Goal: Entertainment & Leisure: Browse casually

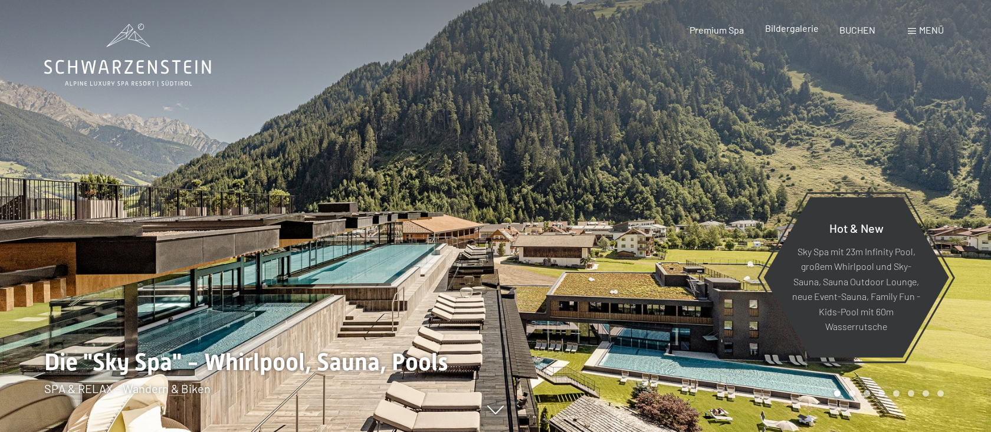
click at [797, 31] on span "Bildergalerie" at bounding box center [792, 27] width 54 height 11
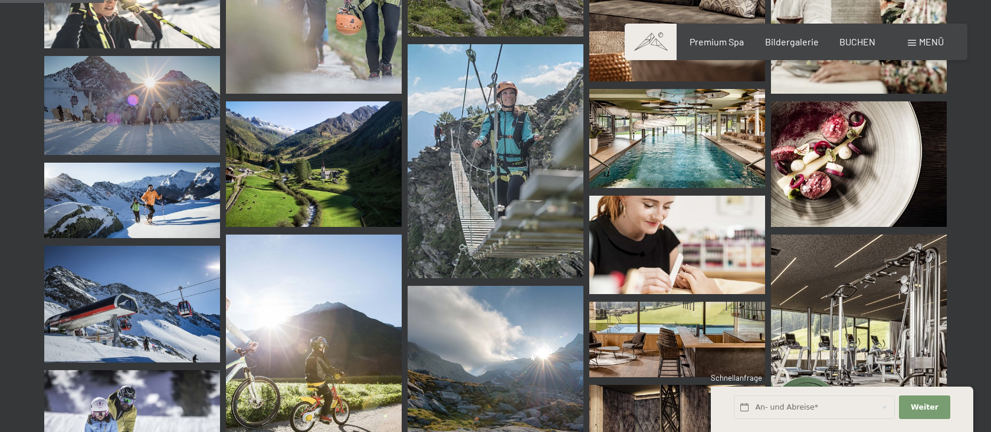
scroll to position [1565, 0]
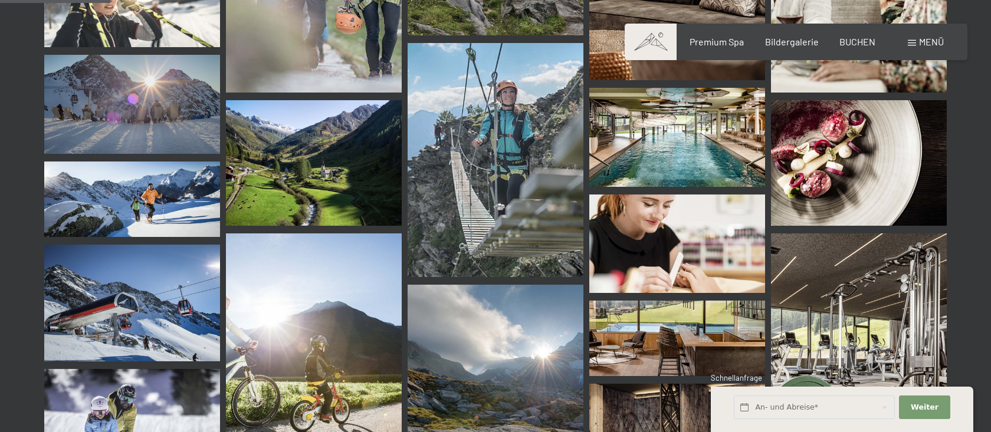
click at [690, 150] on img at bounding box center [677, 137] width 176 height 99
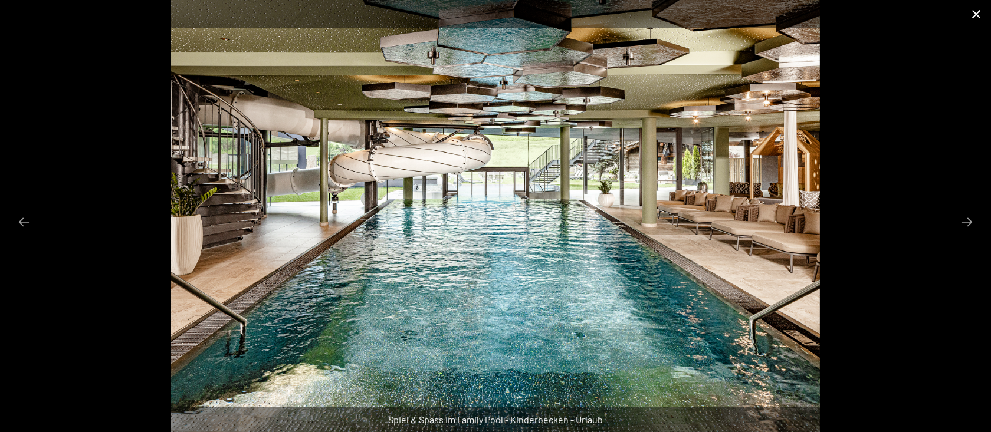
click at [974, 18] on button "Close gallery" at bounding box center [975, 14] width 29 height 28
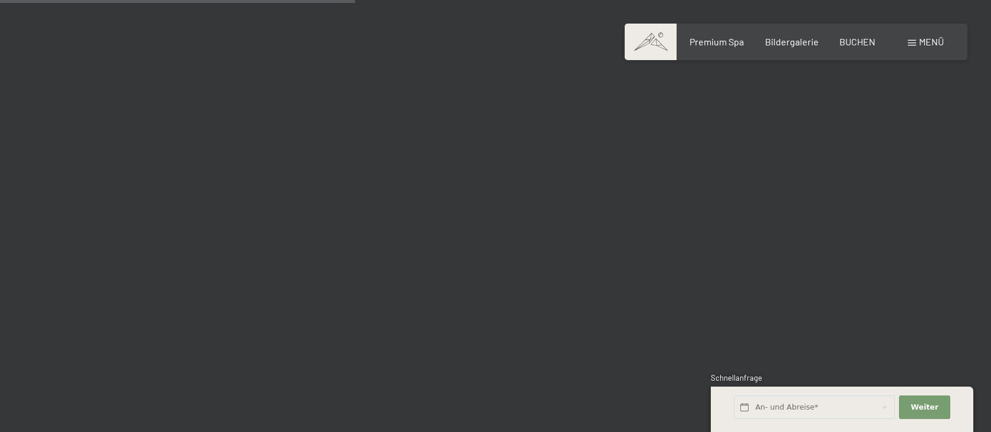
scroll to position [3916, 0]
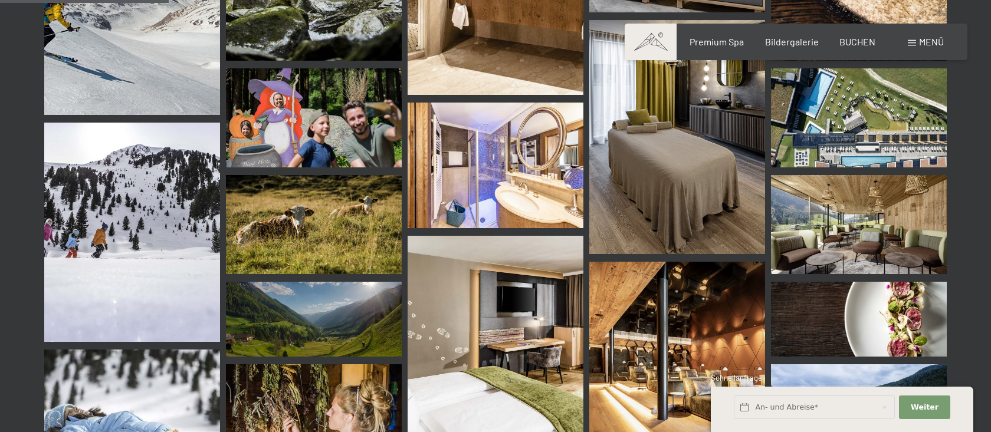
scroll to position [2389, 0]
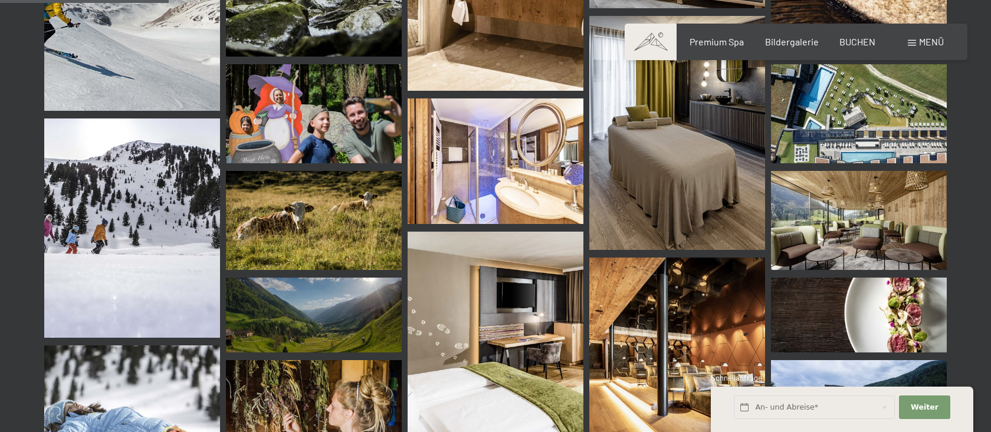
click at [685, 314] on img at bounding box center [677, 368] width 176 height 220
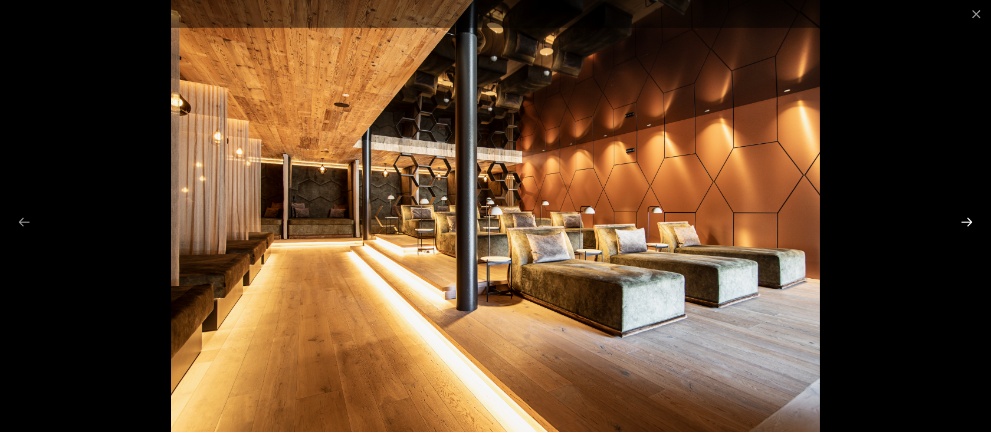
click at [967, 225] on button "Next slide" at bounding box center [966, 222] width 25 height 23
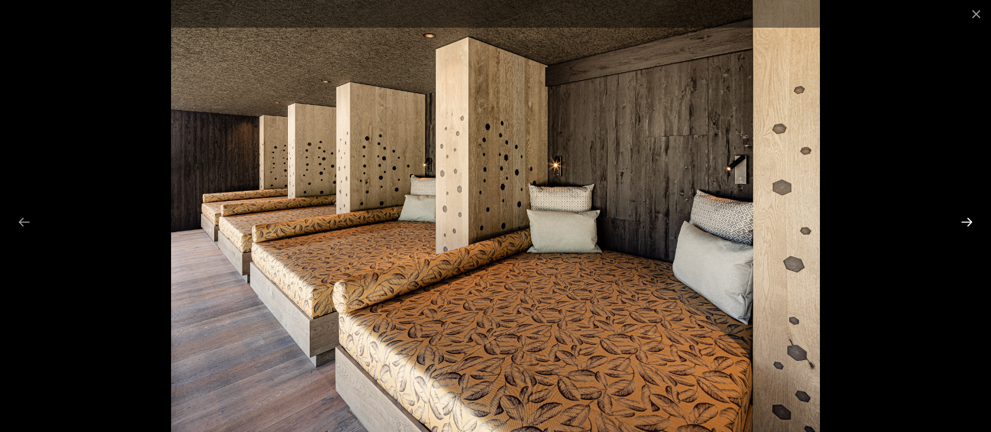
click at [967, 225] on button "Next slide" at bounding box center [966, 222] width 25 height 23
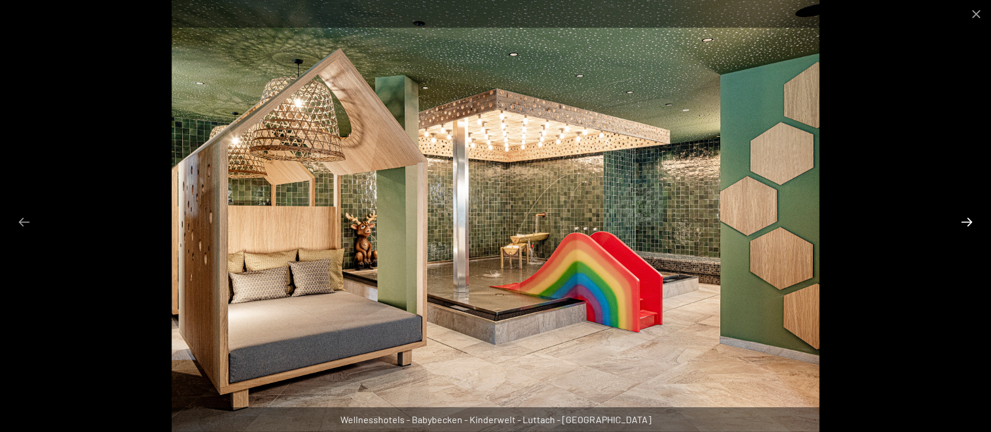
drag, startPoint x: 967, startPoint y: 225, endPoint x: 967, endPoint y: 216, distance: 8.8
click at [967, 216] on button "Next slide" at bounding box center [966, 222] width 25 height 23
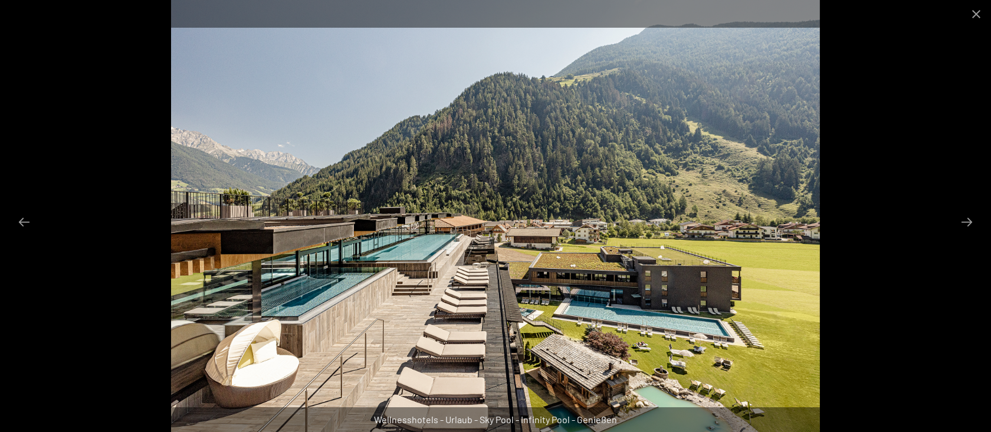
click at [592, 372] on img at bounding box center [495, 216] width 649 height 432
click at [975, 12] on button "Close gallery" at bounding box center [975, 14] width 29 height 28
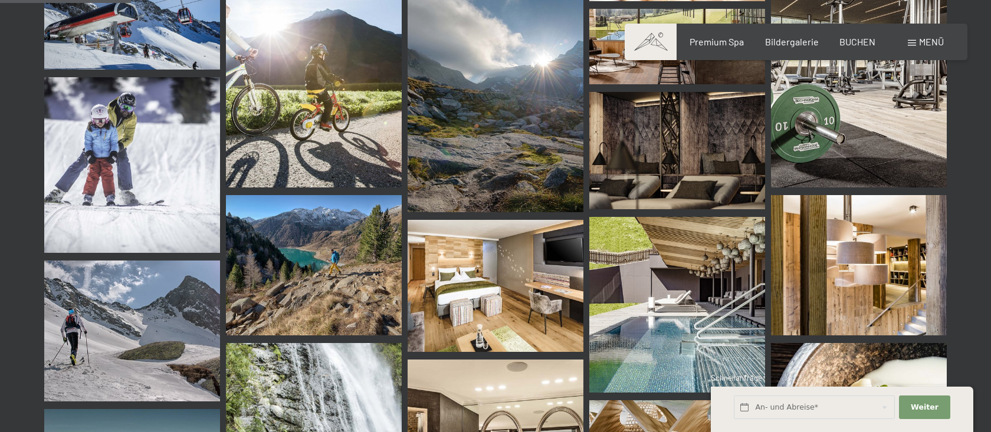
scroll to position [1860, 0]
